Goal: Transaction & Acquisition: Purchase product/service

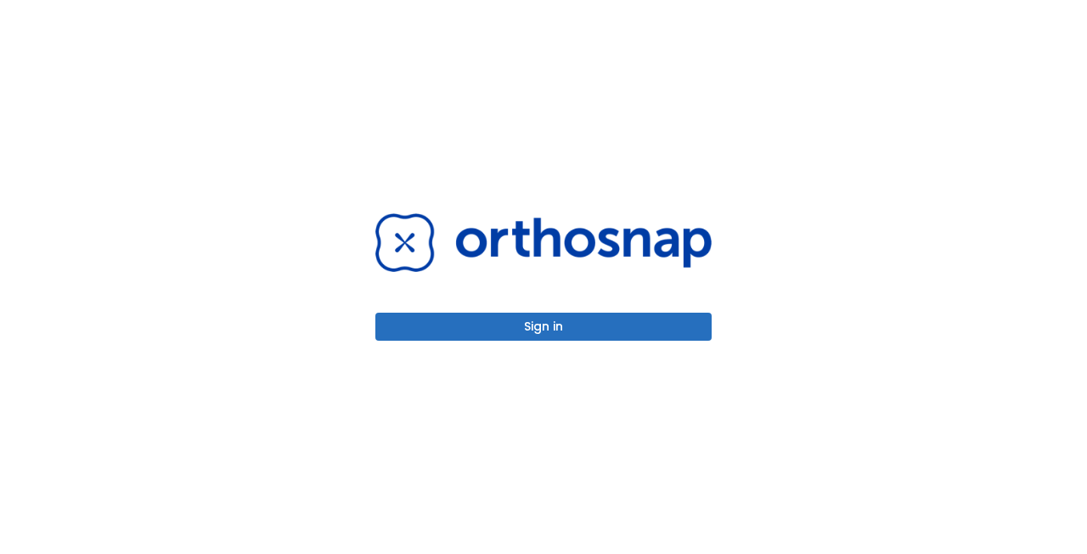
click at [548, 321] on button "Sign in" at bounding box center [543, 327] width 336 height 28
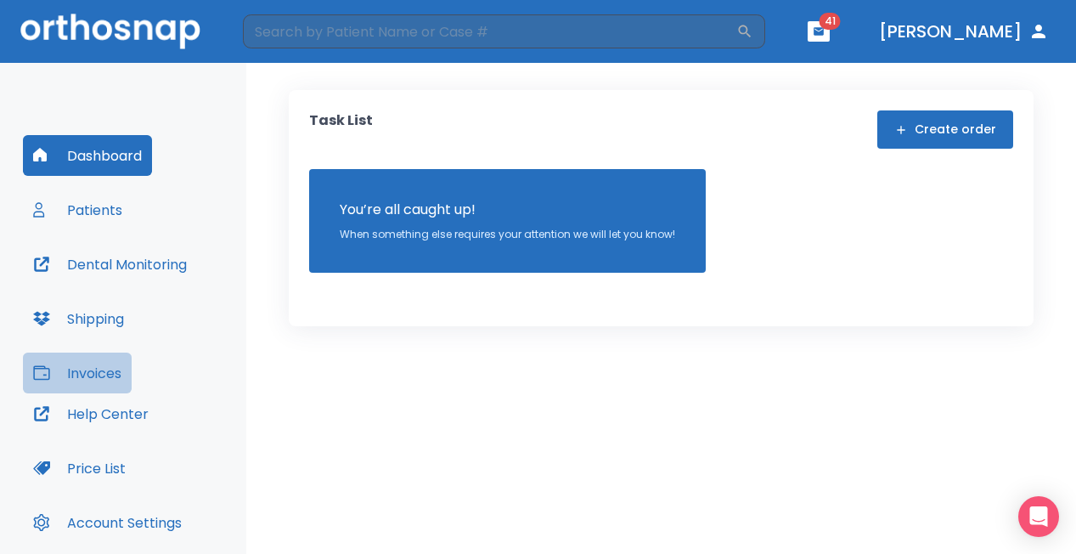
click at [101, 367] on button "Invoices" at bounding box center [77, 373] width 109 height 41
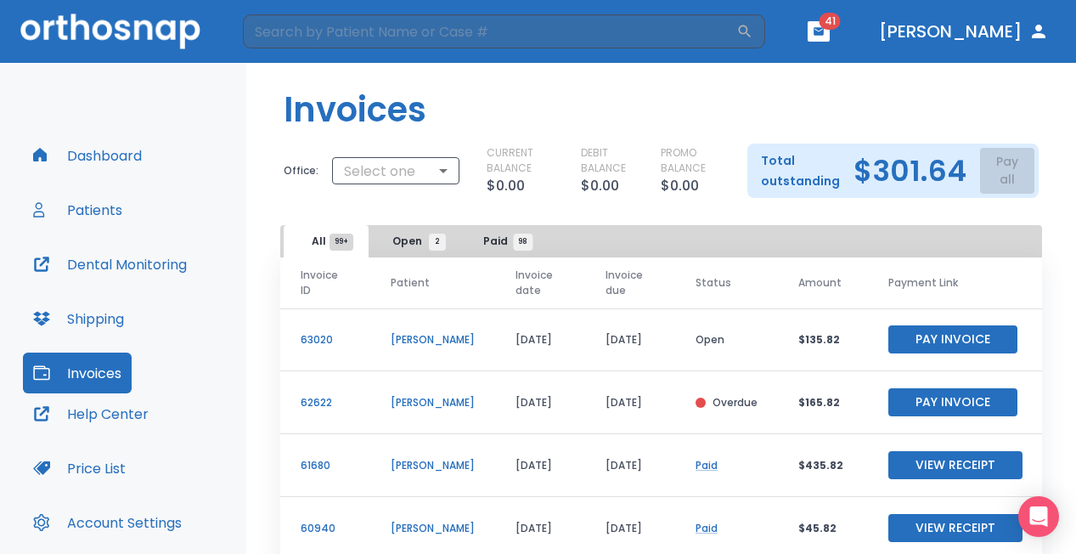
click at [929, 403] on button "Pay Invoice" at bounding box center [953, 402] width 129 height 28
click at [930, 336] on button "Pay Invoice" at bounding box center [953, 339] width 129 height 28
